Goal: Contribute content: Contribute content

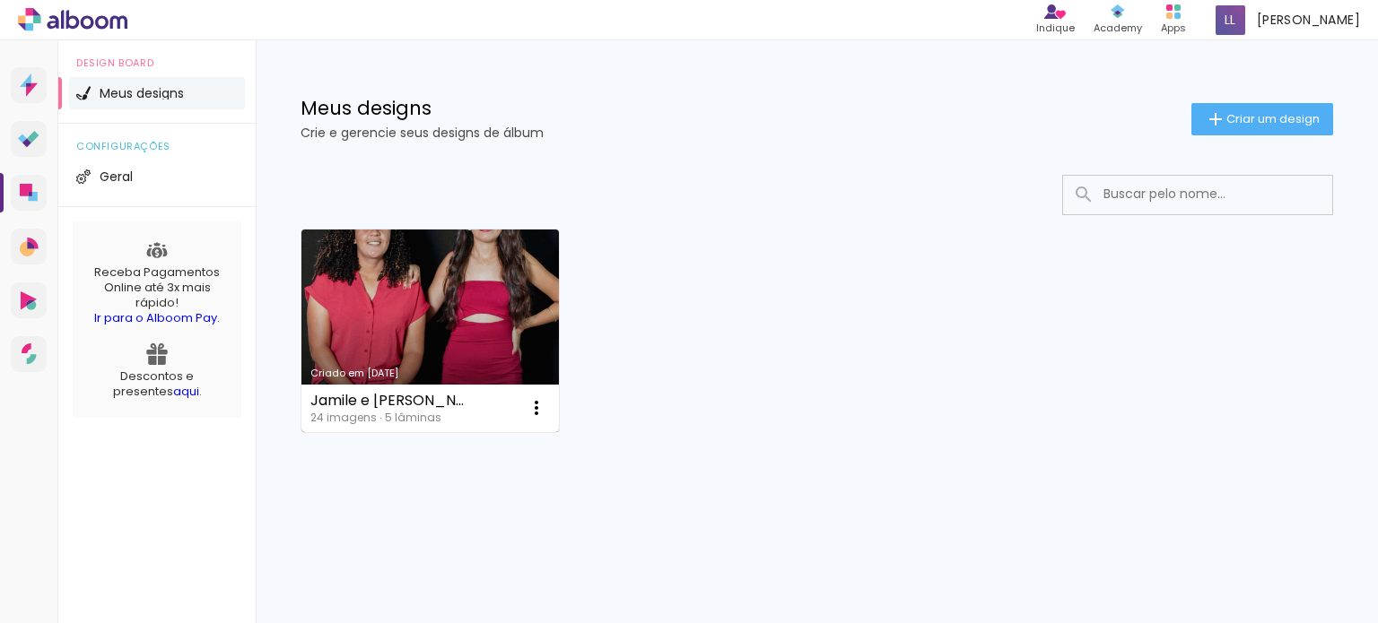
click at [415, 280] on link "Criado em [DATE]" at bounding box center [429, 331] width 257 height 203
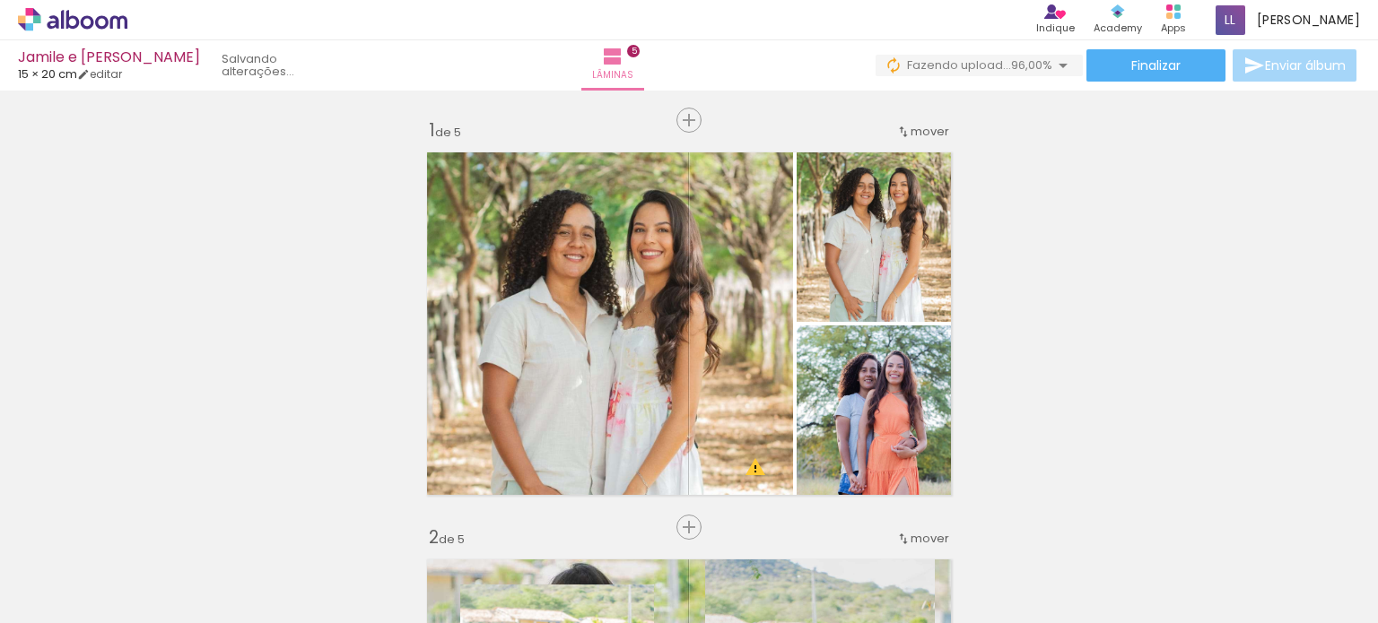
scroll to position [0, 1285]
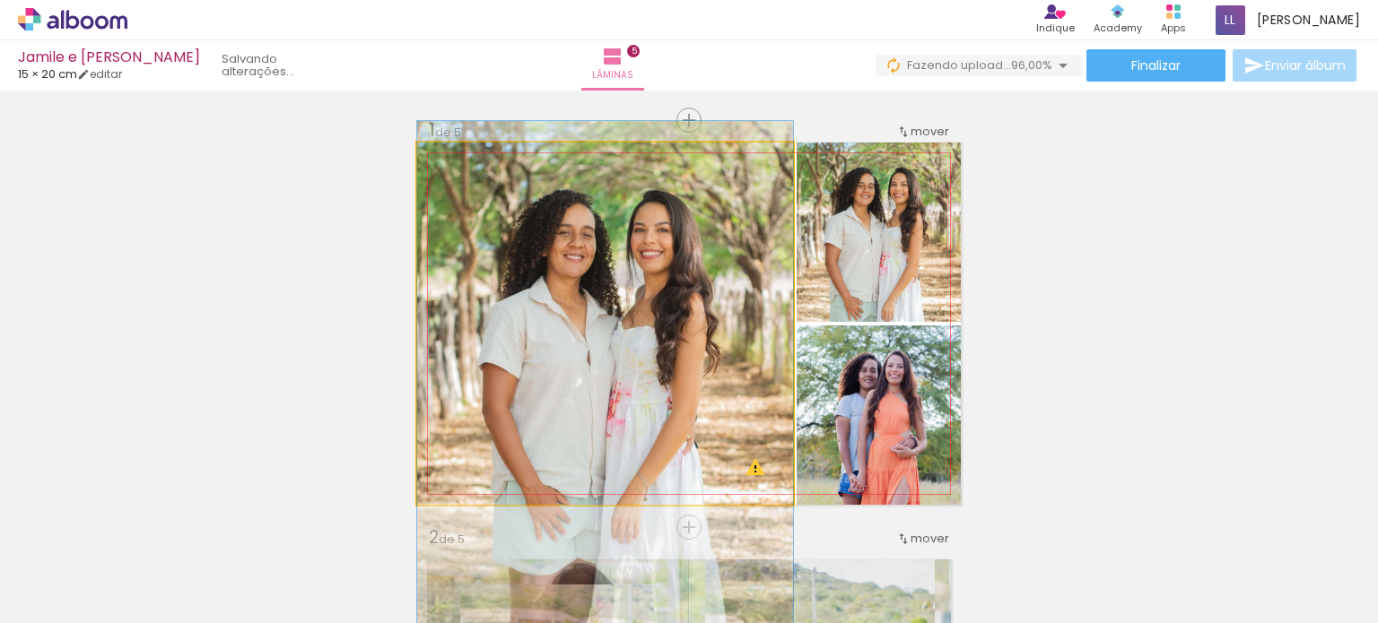
click at [617, 315] on quentale-photo at bounding box center [605, 324] width 376 height 362
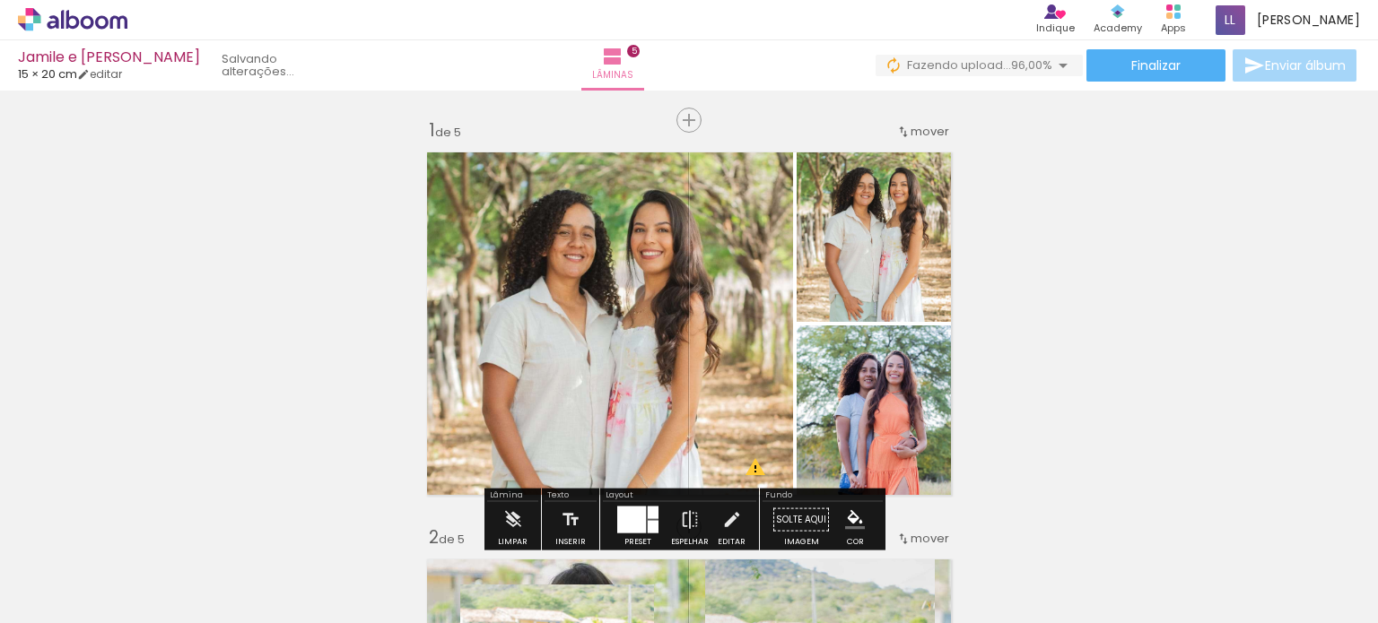
scroll to position [95, 0]
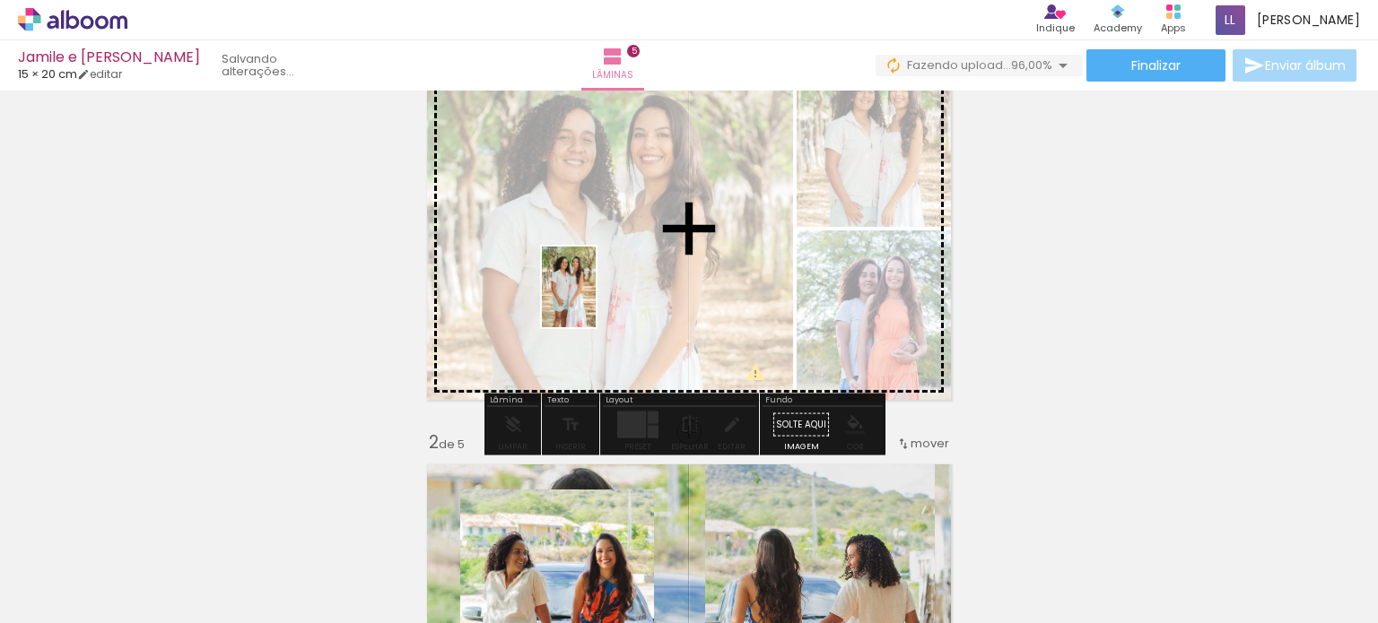
drag, startPoint x: 1311, startPoint y: 566, endPoint x: 596, endPoint y: 299, distance: 764.1
click at [596, 299] on quentale-workspace at bounding box center [689, 311] width 1378 height 623
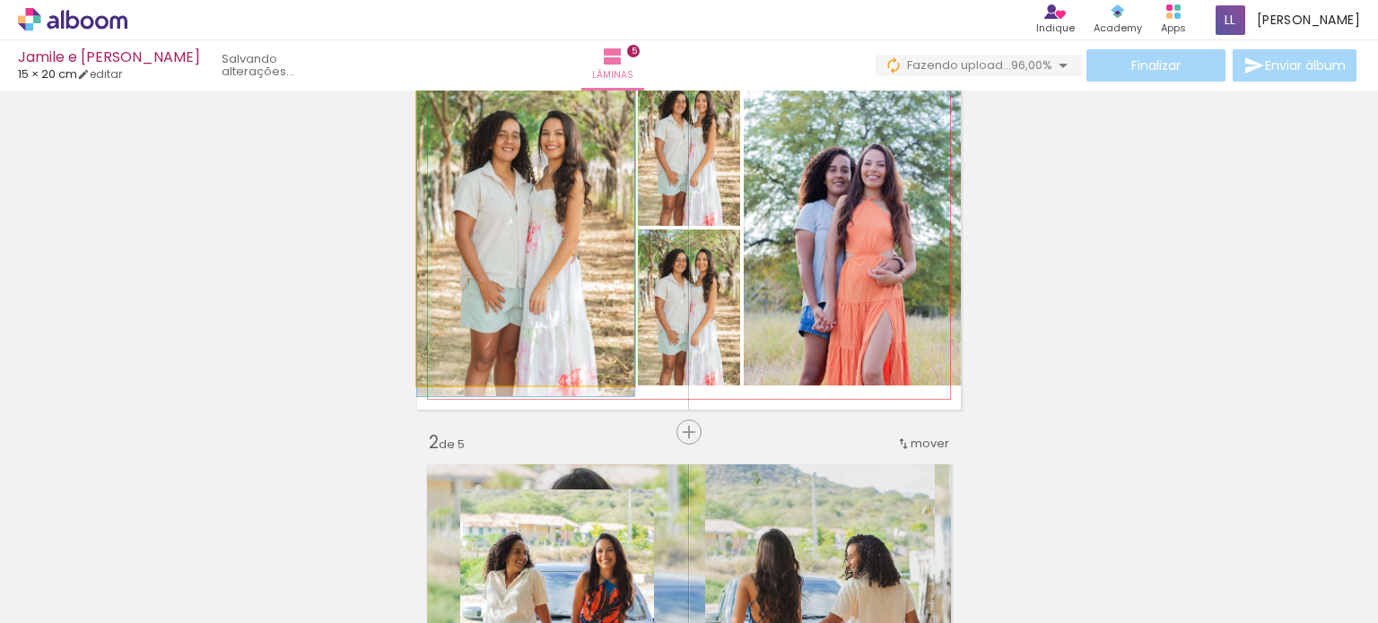
drag, startPoint x: 512, startPoint y: 236, endPoint x: 577, endPoint y: 320, distance: 106.2
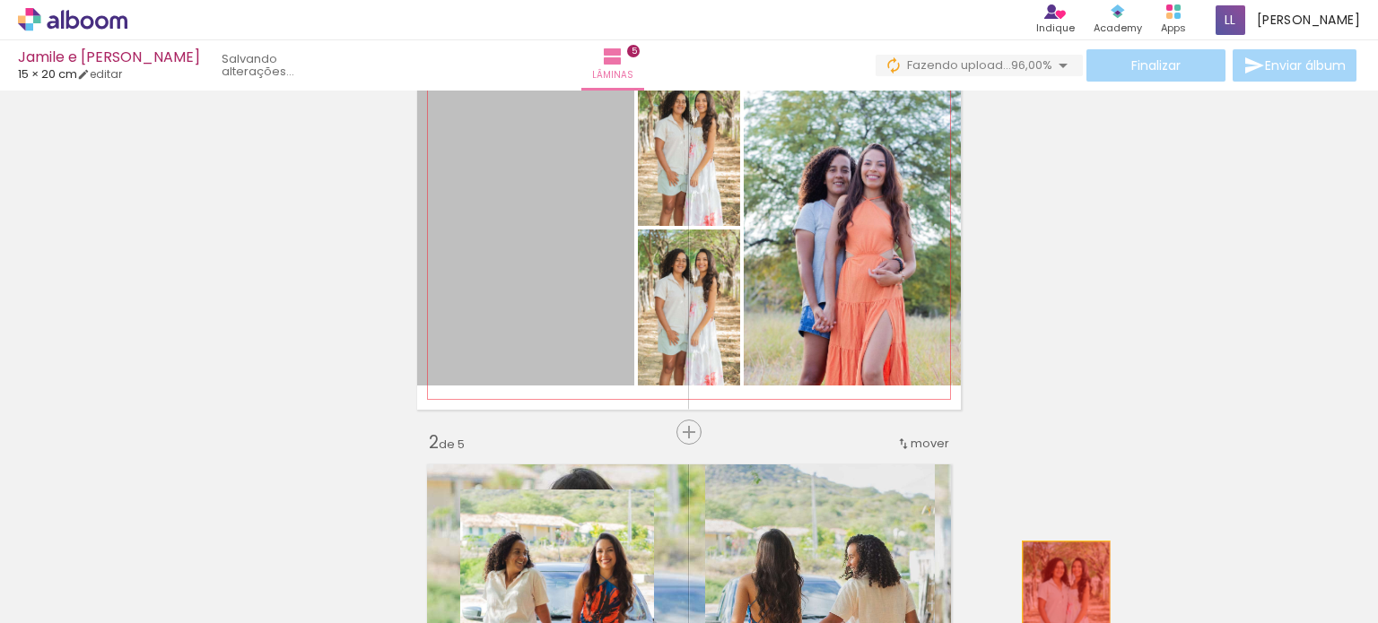
drag, startPoint x: 534, startPoint y: 210, endPoint x: 1059, endPoint y: 605, distance: 657.4
click at [1059, 605] on quentale-workspace at bounding box center [689, 311] width 1378 height 623
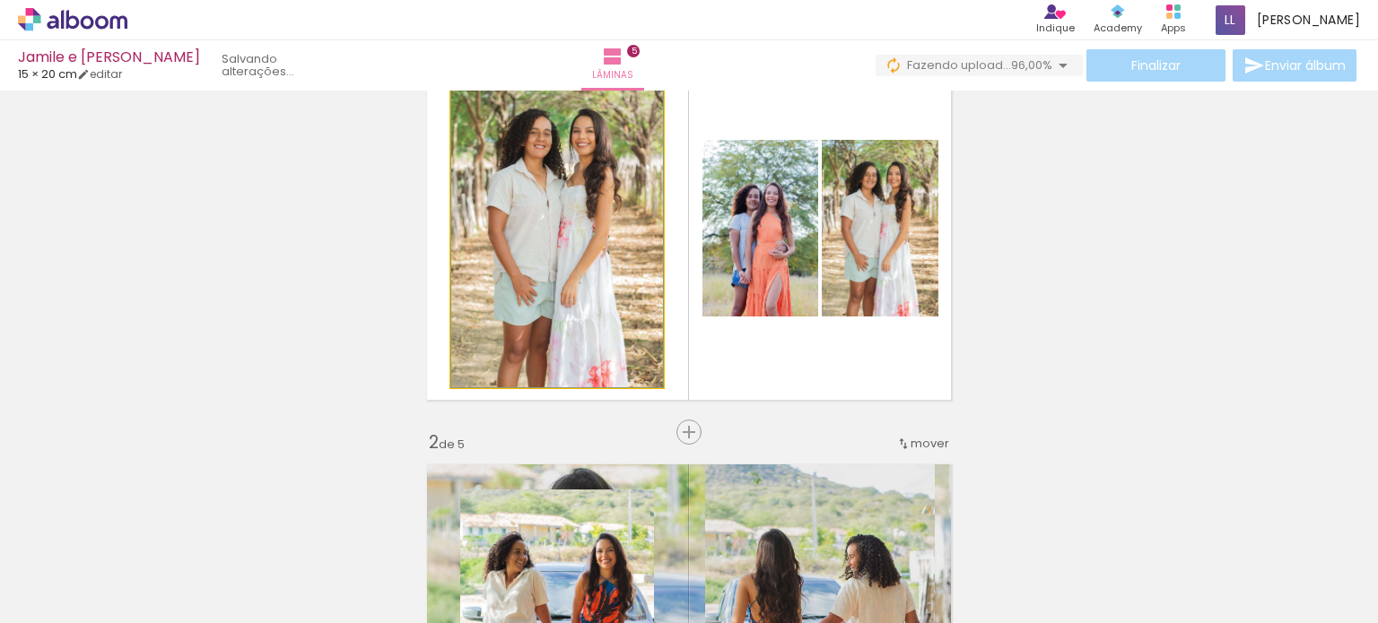
click at [579, 202] on quentale-photo at bounding box center [557, 229] width 212 height 318
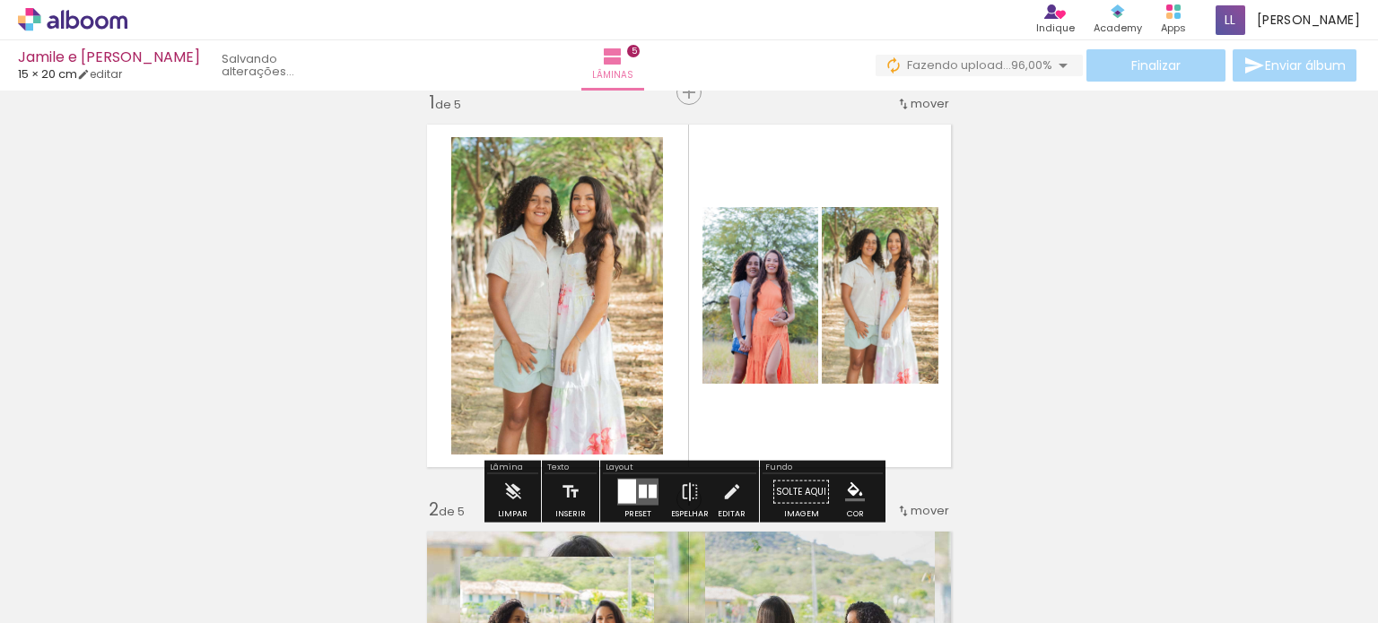
scroll to position [17, 0]
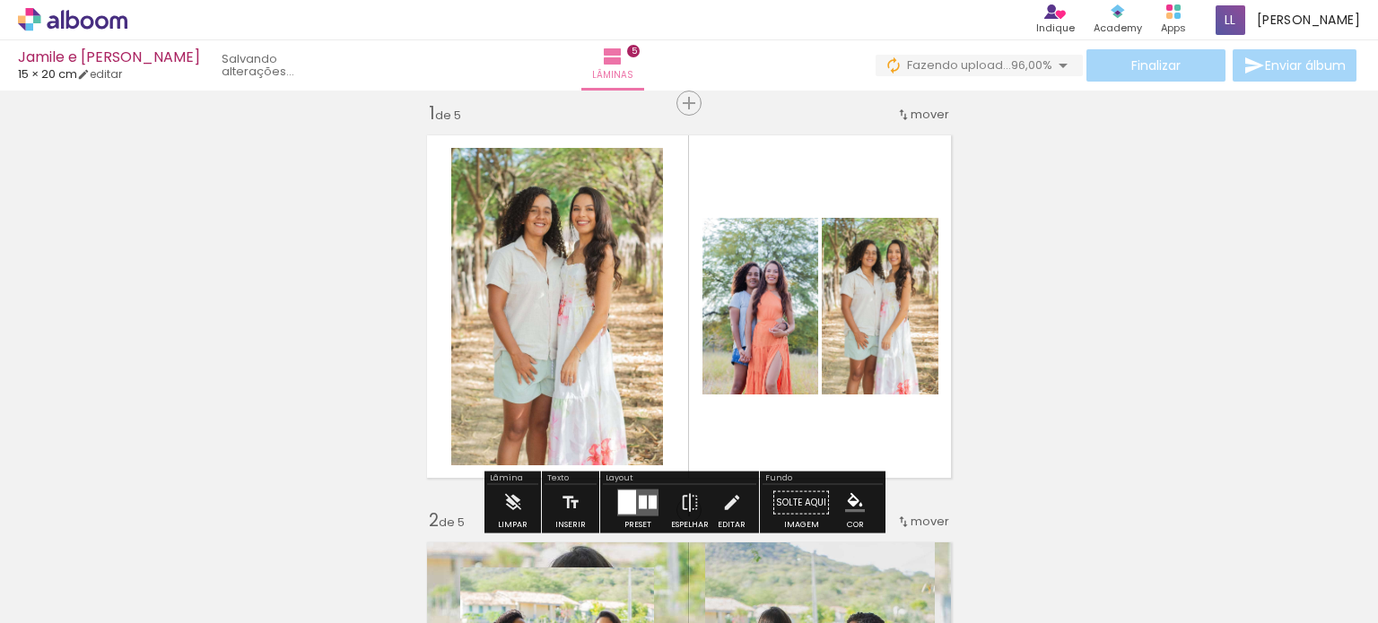
click at [552, 222] on quentale-photo at bounding box center [557, 307] width 212 height 318
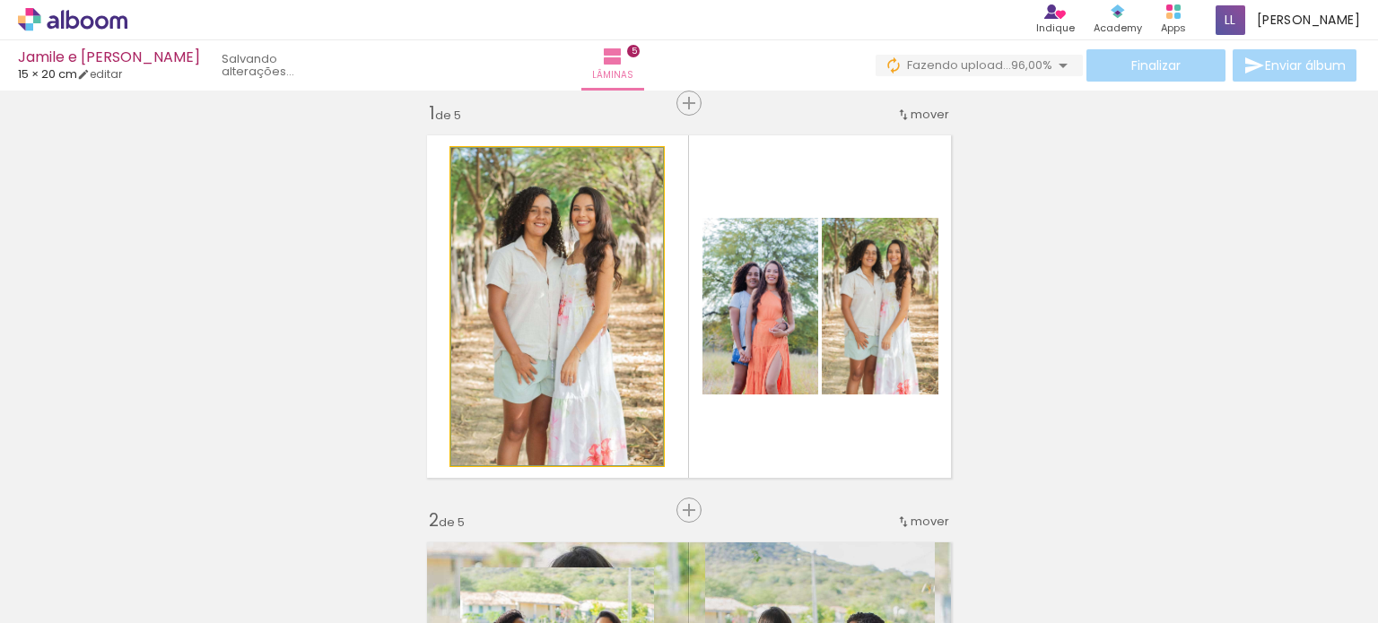
drag, startPoint x: 581, startPoint y: 250, endPoint x: 549, endPoint y: 253, distance: 32.4
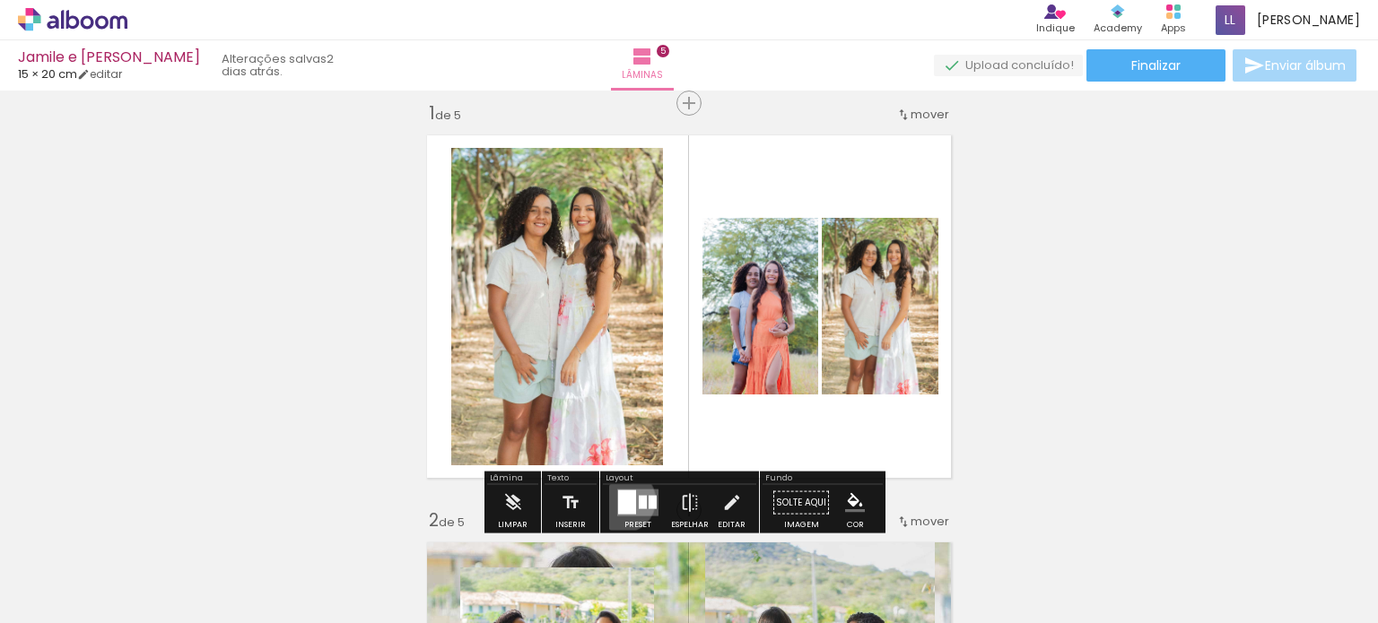
click at [618, 500] on div at bounding box center [627, 503] width 18 height 24
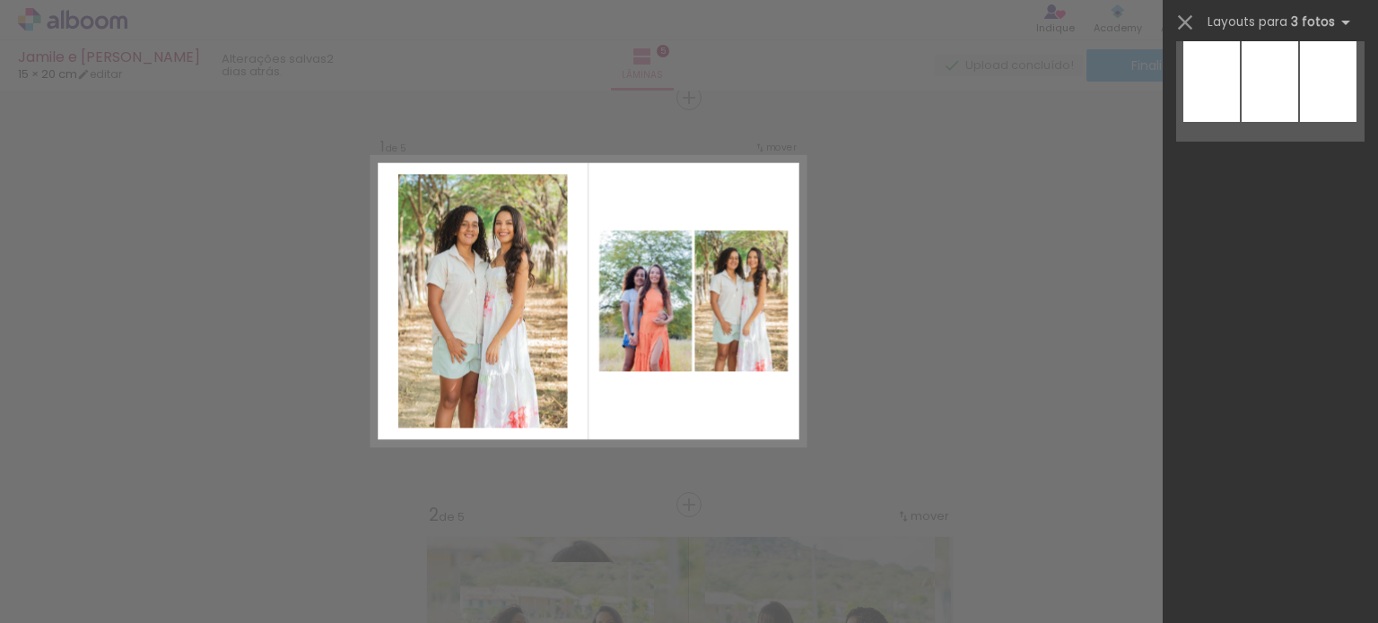
scroll to position [0, 0]
